Goal: Task Accomplishment & Management: Complete application form

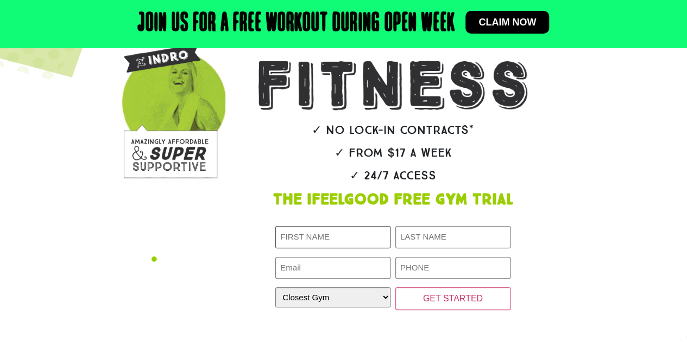
type input "[PERSON_NAME]"
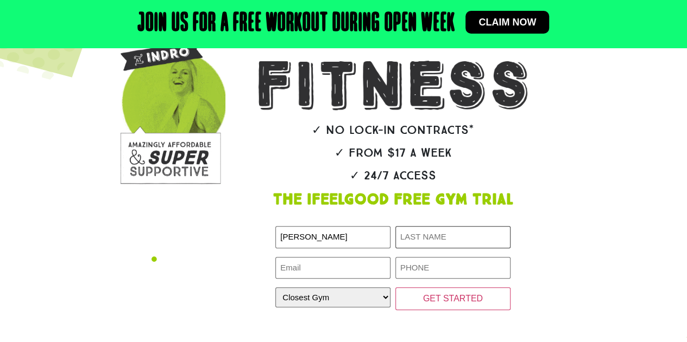
type input "[PERSON_NAME]"
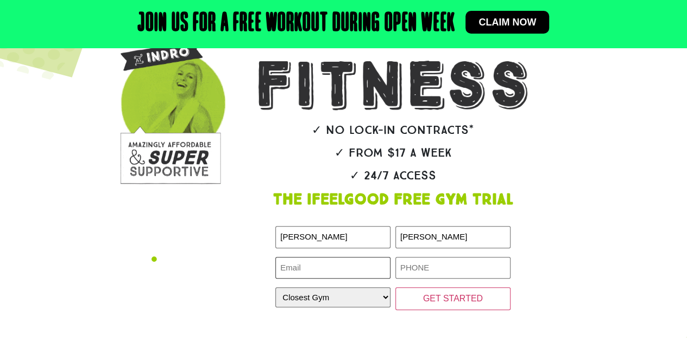
type input "[EMAIL_ADDRESS][DOMAIN_NAME]"
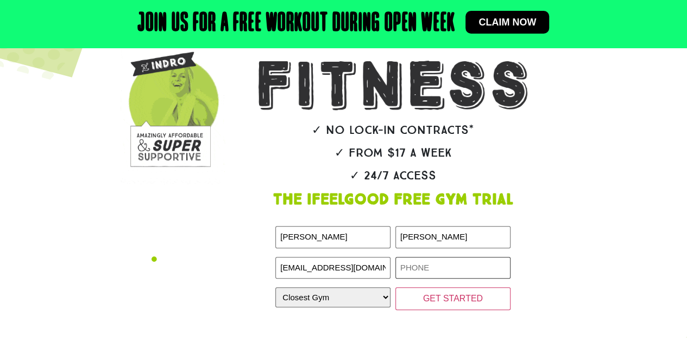
type input "0452191194"
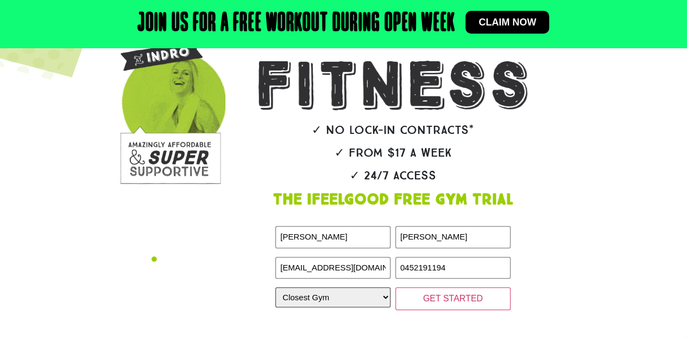
click at [358, 299] on select "Closest Gym [GEOGRAPHIC_DATA] [GEOGRAPHIC_DATA] [GEOGRAPHIC_DATA] [GEOGRAPHIC_D…" at bounding box center [332, 298] width 115 height 20
select select "Calamvale"
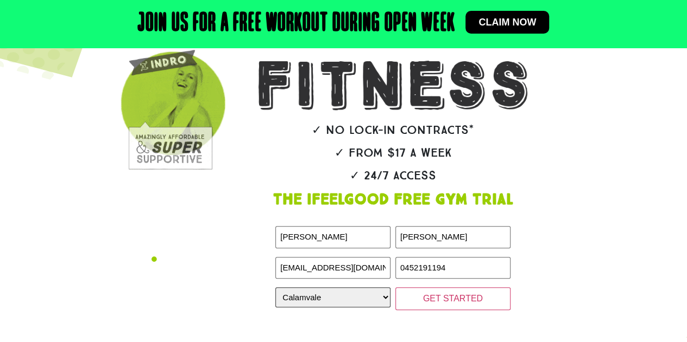
click at [275, 288] on select "Closest Gym [GEOGRAPHIC_DATA] [GEOGRAPHIC_DATA] [GEOGRAPHIC_DATA] [GEOGRAPHIC_D…" at bounding box center [332, 298] width 115 height 20
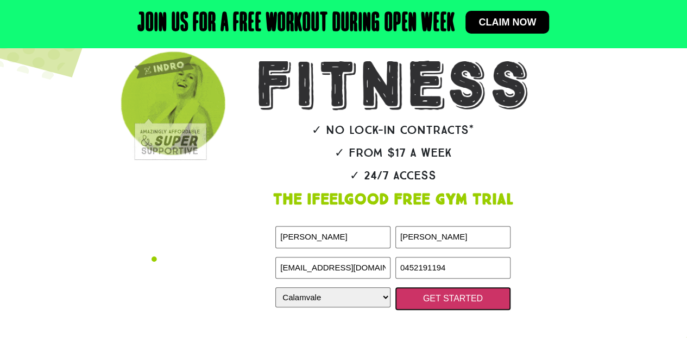
click at [410, 300] on input "GET STARTED" at bounding box center [452, 299] width 115 height 23
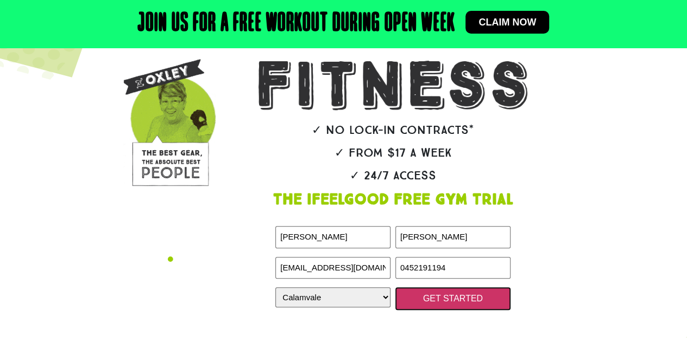
click at [493, 296] on input "GET STARTED" at bounding box center [452, 299] width 115 height 23
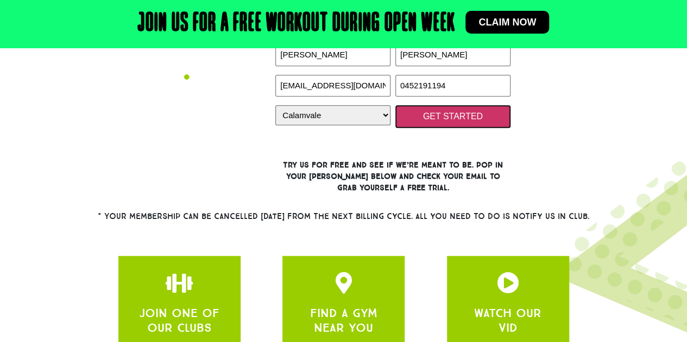
scroll to position [327, 0]
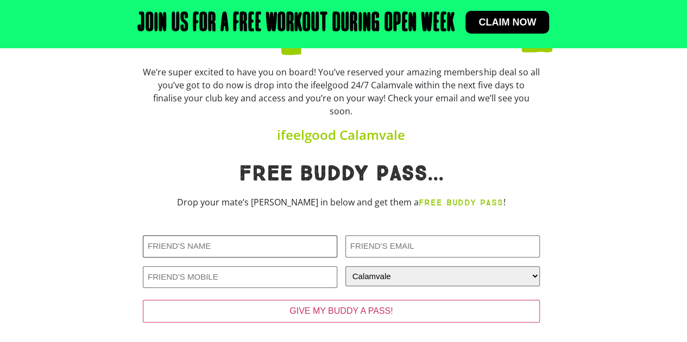
click at [236, 236] on input "Friends Name (Required)" at bounding box center [240, 247] width 194 height 22
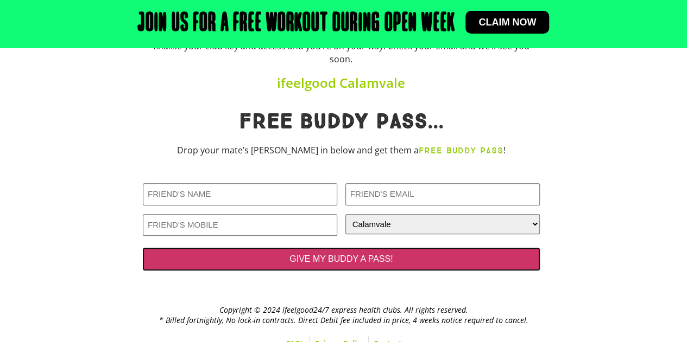
click at [278, 248] on input "GIVE MY BUDDY A PASS!" at bounding box center [341, 259] width 397 height 23
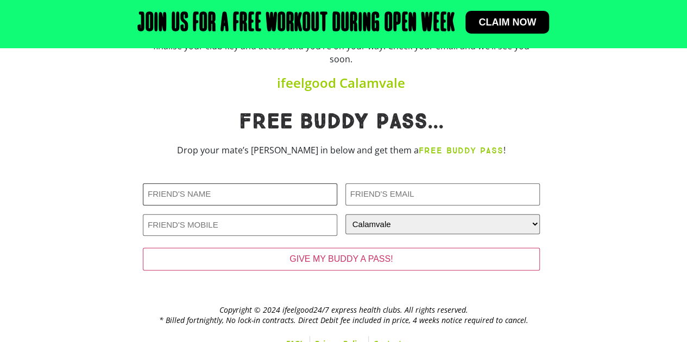
click at [257, 183] on input "Friends Name (Required)" at bounding box center [240, 194] width 194 height 22
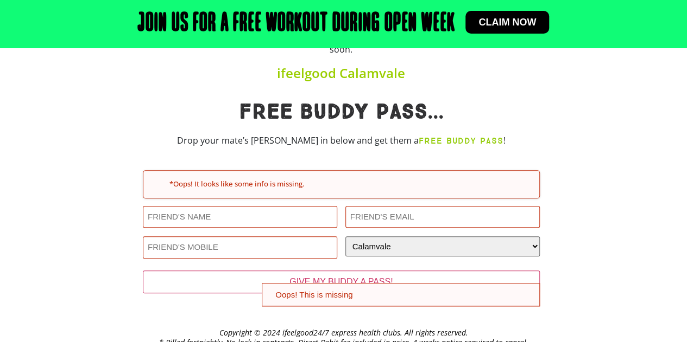
scroll to position [219, 0]
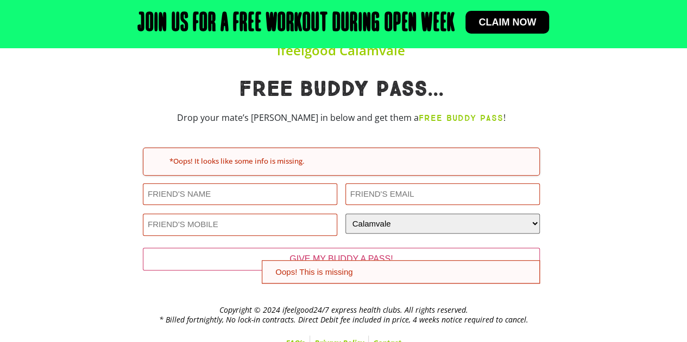
click at [255, 183] on input "Friends Name (Required)" at bounding box center [240, 194] width 194 height 22
click at [418, 113] on strong "FREE BUDDY PASS" at bounding box center [460, 118] width 84 height 10
drag, startPoint x: 401, startPoint y: 101, endPoint x: 480, endPoint y: 99, distance: 79.8
click at [480, 111] on p "Drop your mate’s deets in below and get them a FREE BUDDY PASS !" at bounding box center [341, 118] width 397 height 14
